Goal: Check status: Check status

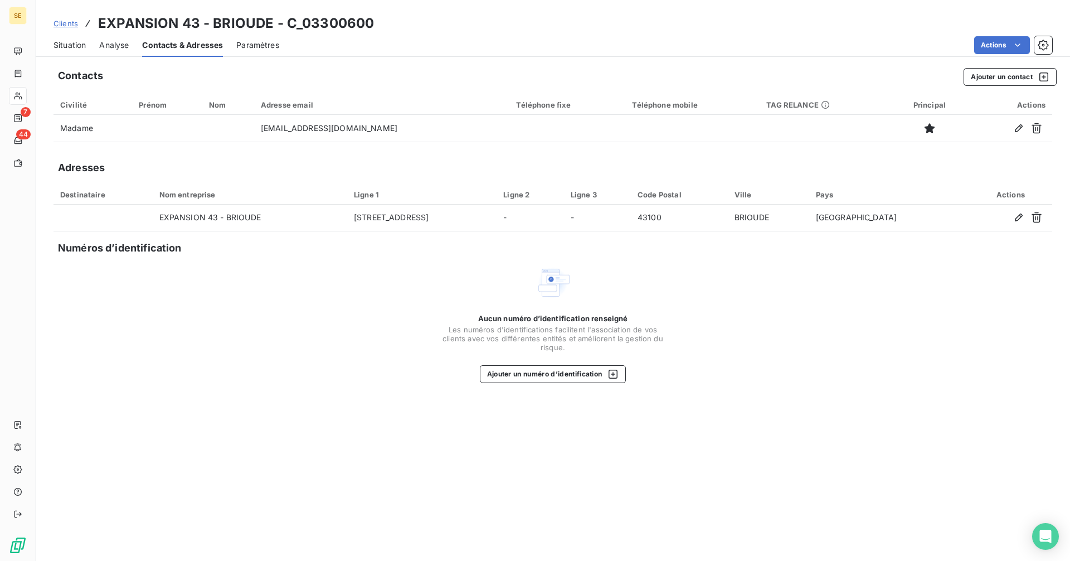
click at [55, 22] on span "Clients" at bounding box center [66, 23] width 25 height 9
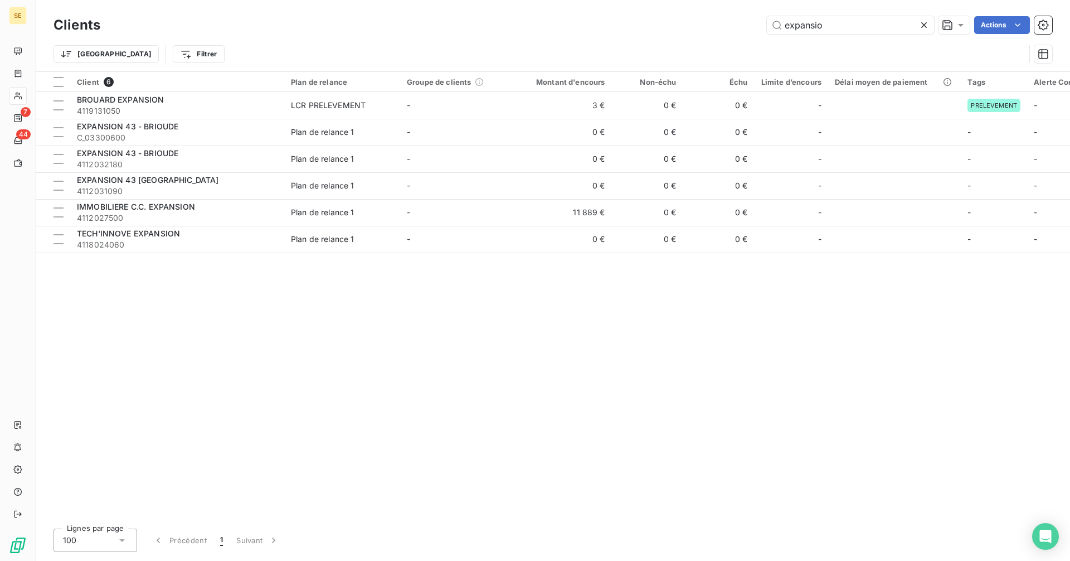
drag, startPoint x: 842, startPoint y: 23, endPoint x: 709, endPoint y: 35, distance: 134.3
click at [709, 35] on div "Clients expansio Actions" at bounding box center [553, 24] width 999 height 23
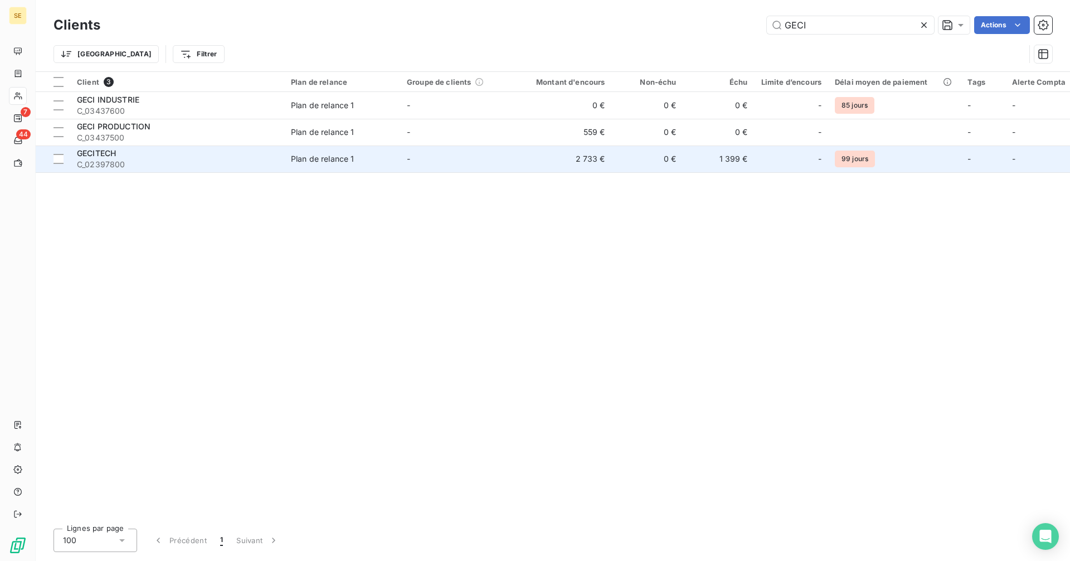
type input "GECI"
click at [428, 162] on td "-" at bounding box center [458, 159] width 116 height 27
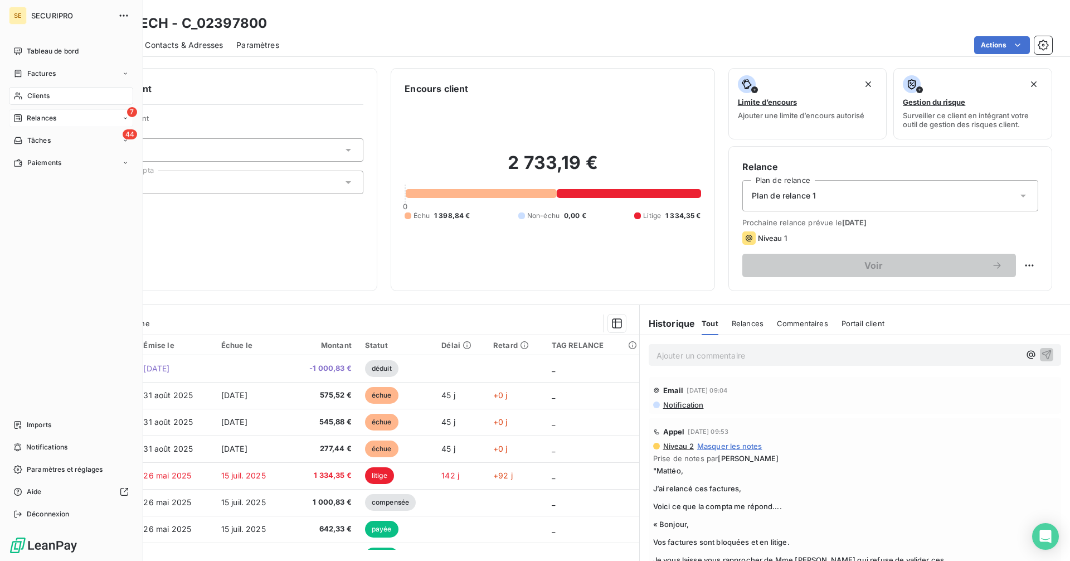
click at [47, 116] on span "Relances" at bounding box center [42, 118] width 30 height 10
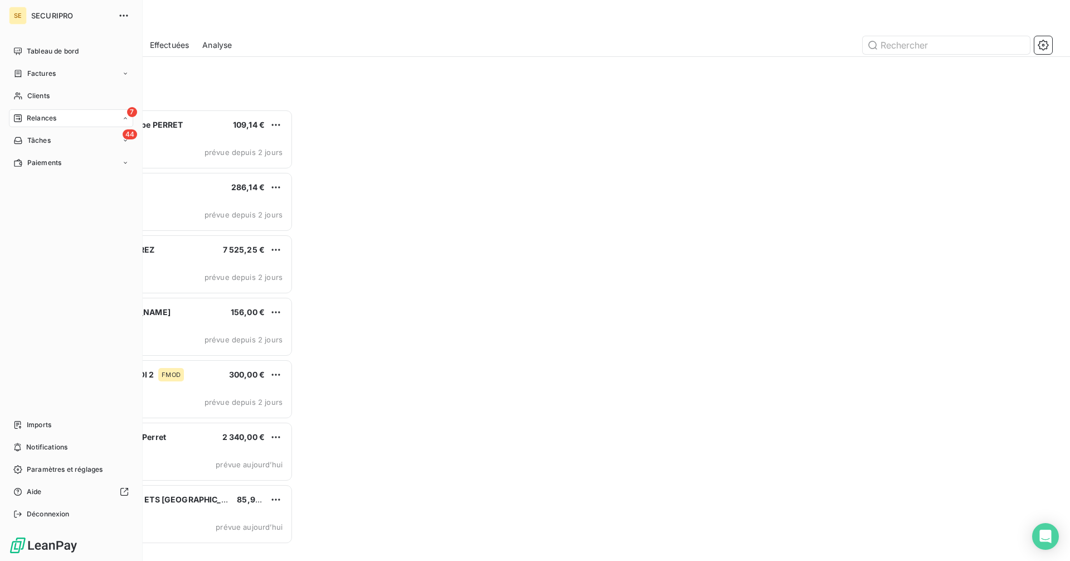
scroll to position [443, 231]
